Goal: Complete application form

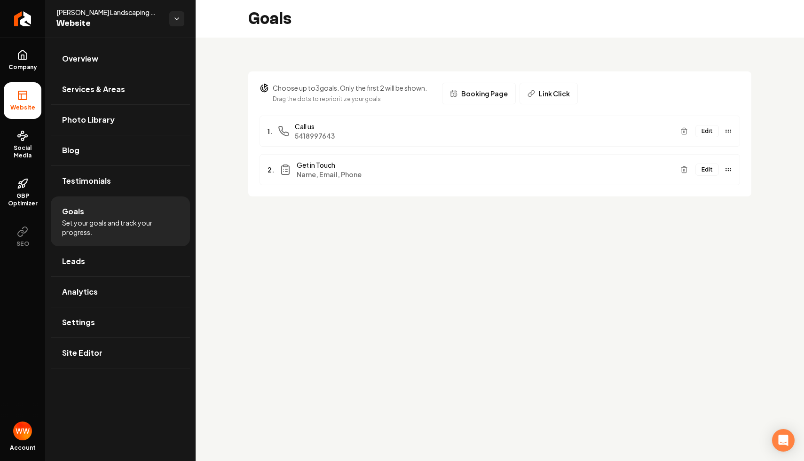
click at [507, 239] on main "Goals Choose up to 3 goals. Only the first 2 will be shown. Drag the dots to re…" at bounding box center [500, 230] width 609 height 461
